Goal: Transaction & Acquisition: Download file/media

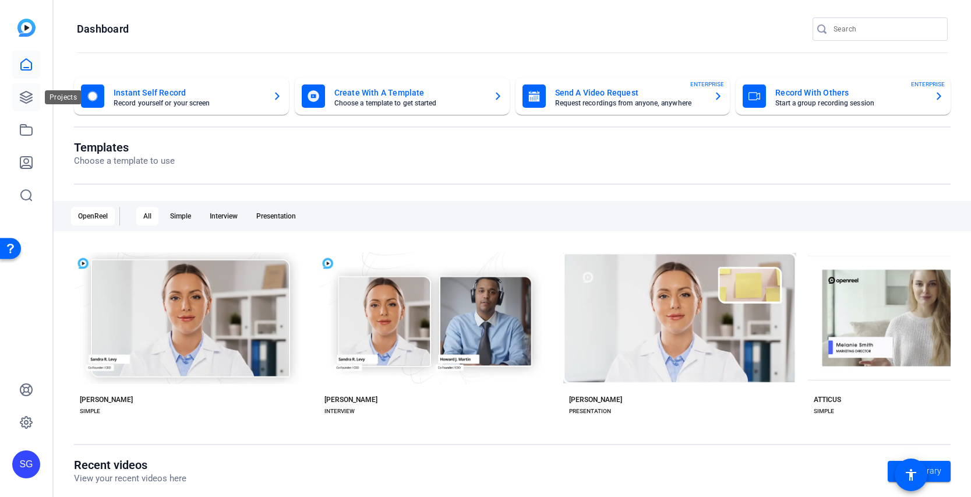
click at [30, 96] on icon at bounding box center [26, 97] width 14 height 14
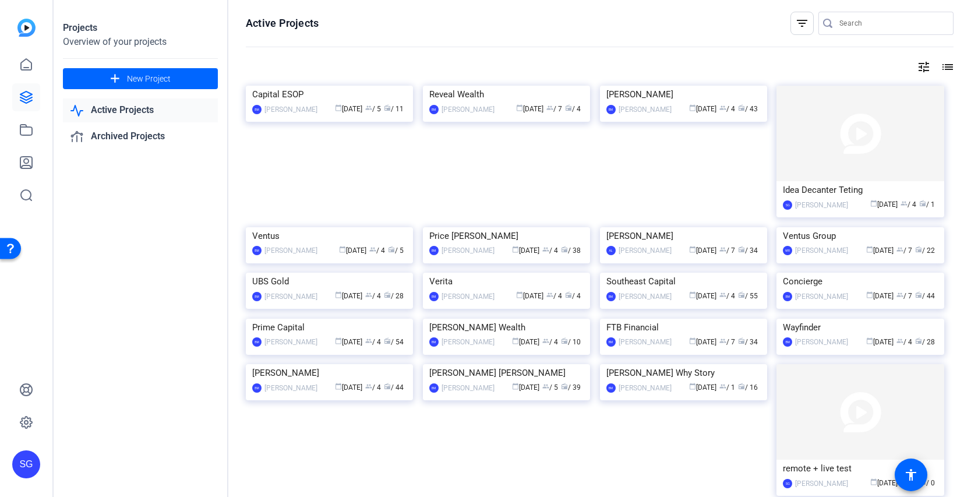
click at [840, 20] on input "Search" at bounding box center [892, 23] width 105 height 14
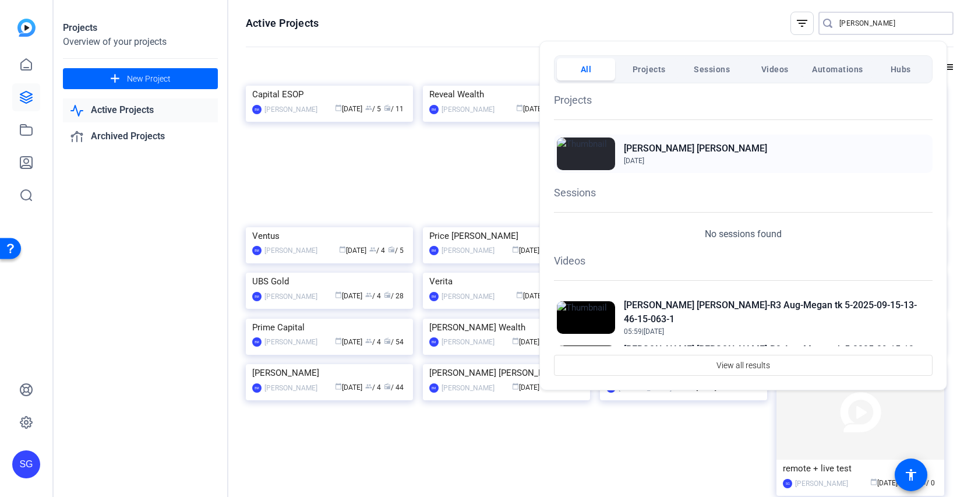
type input "[PERSON_NAME]"
click at [662, 153] on h2 "[PERSON_NAME] [PERSON_NAME]" at bounding box center [695, 149] width 143 height 14
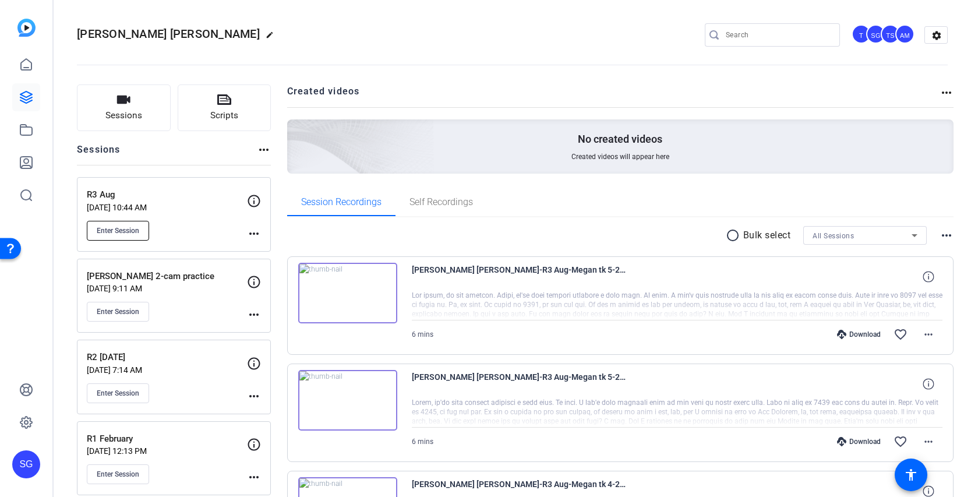
click at [111, 231] on span "Enter Session" at bounding box center [118, 230] width 43 height 9
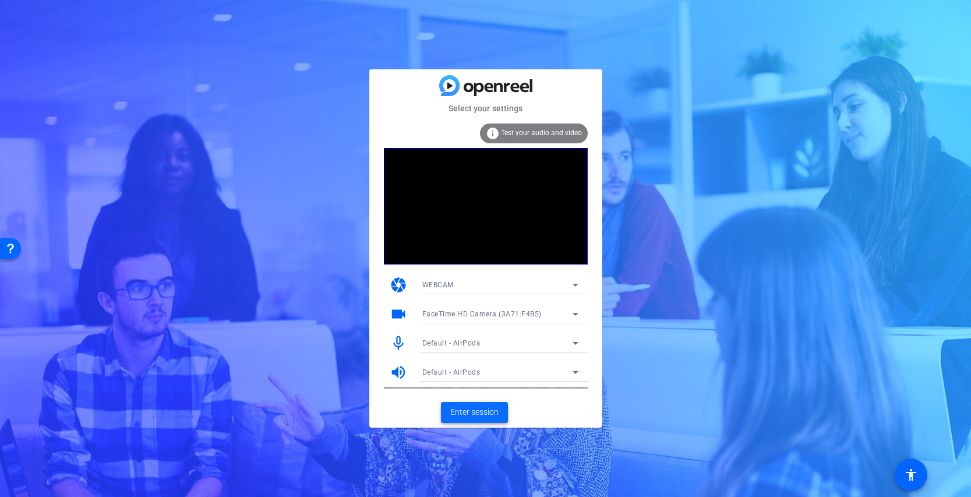
click at [472, 410] on span "Enter session" at bounding box center [474, 412] width 48 height 12
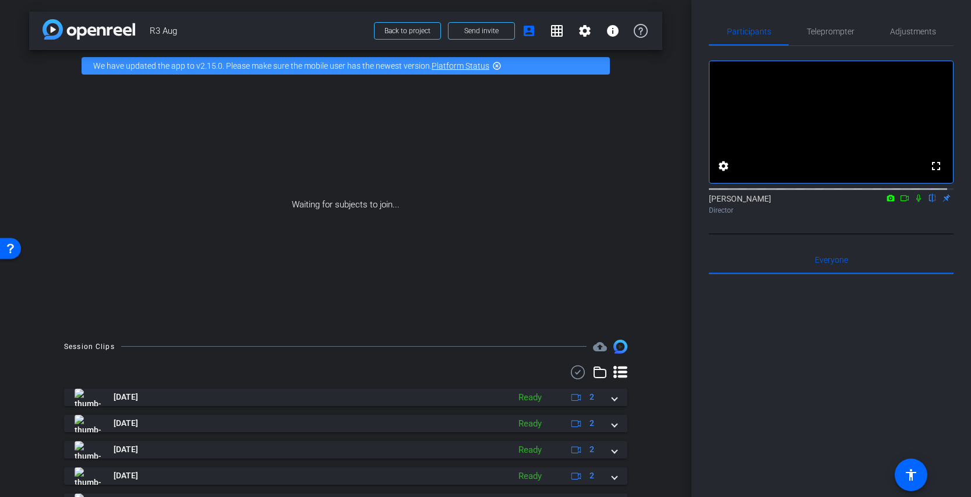
click at [570, 370] on icon at bounding box center [577, 372] width 17 height 14
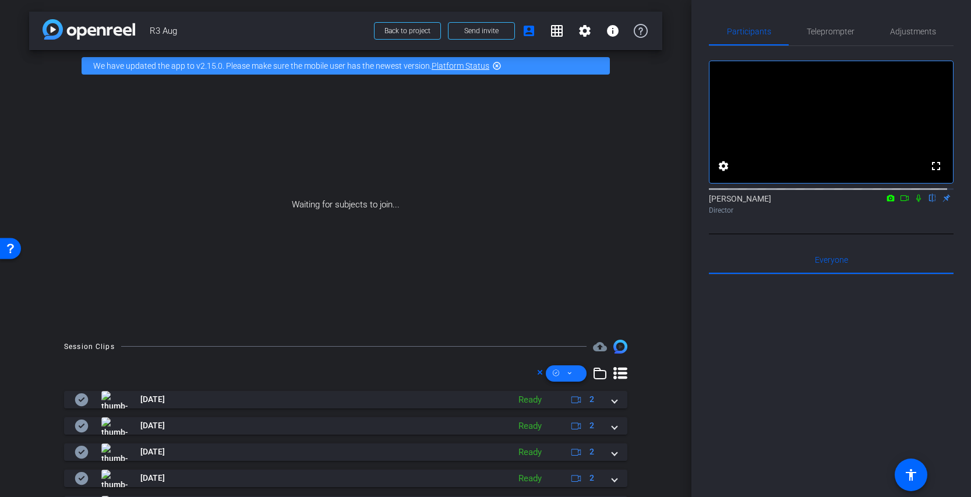
click at [566, 365] on span at bounding box center [566, 374] width 41 height 28
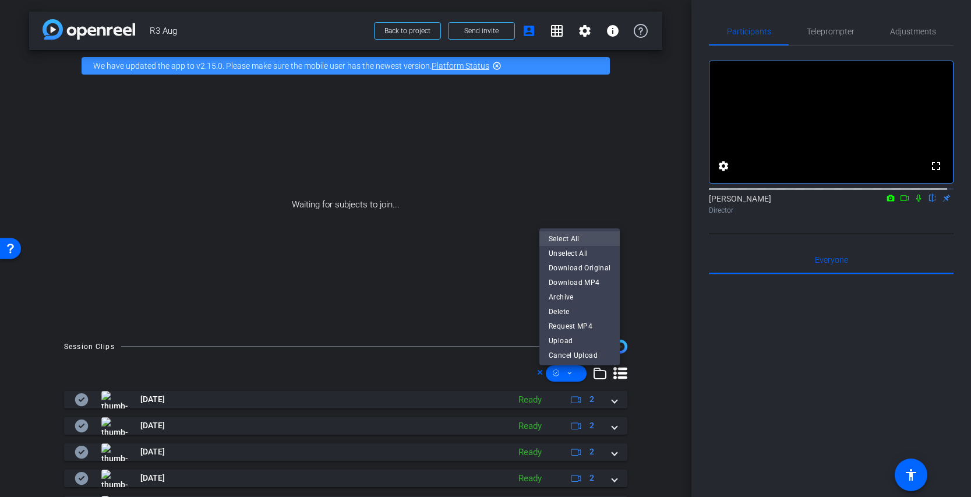
click at [581, 238] on span "Select All" at bounding box center [580, 239] width 62 height 14
click at [568, 279] on span "Download MP4" at bounding box center [580, 283] width 62 height 14
